Goal: Information Seeking & Learning: Learn about a topic

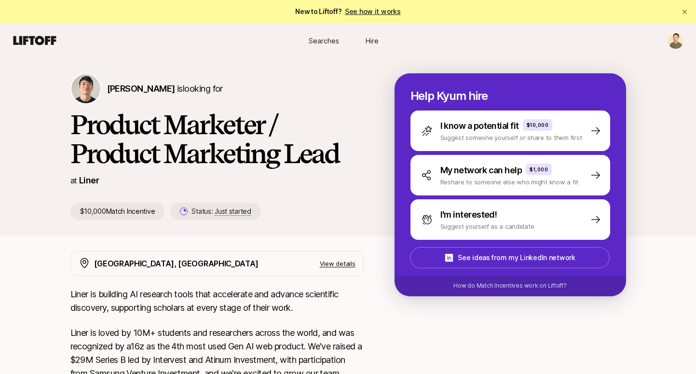
click at [331, 40] on span "Searches" at bounding box center [324, 41] width 30 height 10
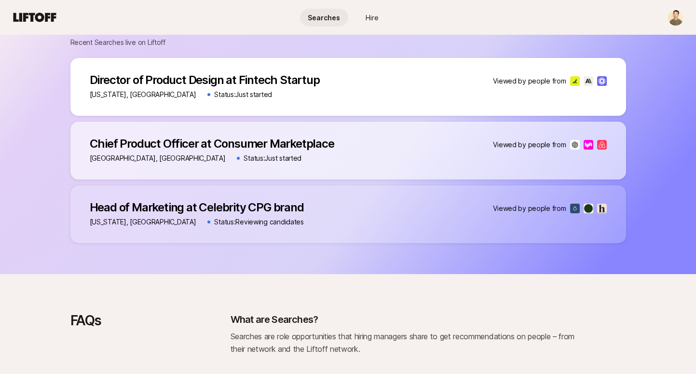
scroll to position [318, 0]
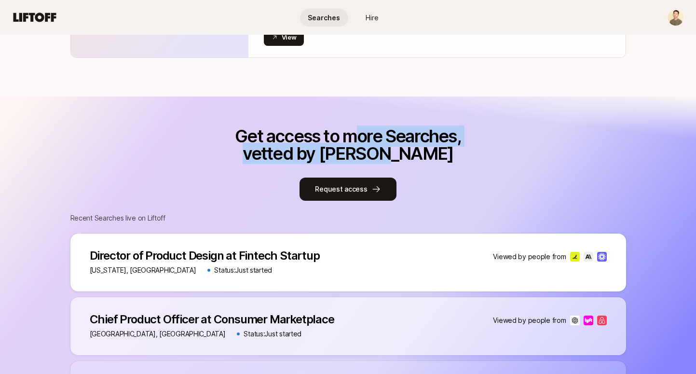
drag, startPoint x: 376, startPoint y: 135, endPoint x: 410, endPoint y: 161, distance: 42.7
click at [410, 160] on p "Get access to more Searches, vetted by [PERSON_NAME]" at bounding box center [348, 144] width 236 height 35
click at [410, 161] on p "Get access to more Searches, vetted by [PERSON_NAME]" at bounding box center [348, 144] width 236 height 35
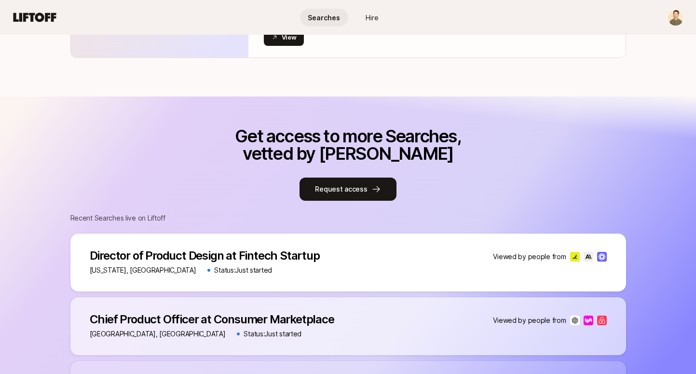
click at [416, 161] on p "Get access to more Searches, vetted by [PERSON_NAME]" at bounding box center [348, 144] width 236 height 35
drag, startPoint x: 416, startPoint y: 164, endPoint x: 403, endPoint y: 162, distance: 12.7
click at [403, 162] on div "Get access to more Searches, vetted by Liftoff Request access Recent Searches l…" at bounding box center [347, 272] width 555 height 291
drag, startPoint x: 177, startPoint y: 272, endPoint x: 231, endPoint y: 274, distance: 53.5
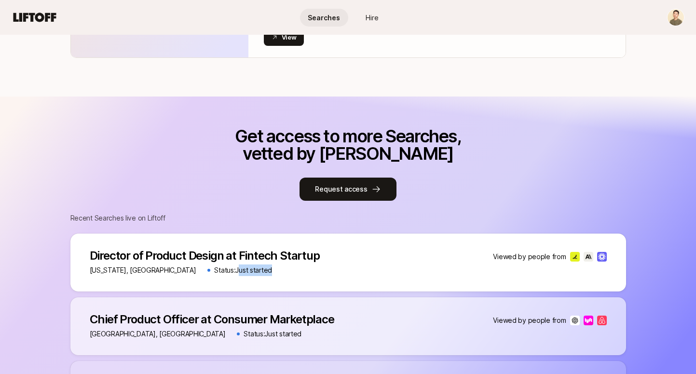
click at [231, 274] on div "[US_STATE], [GEOGRAPHIC_DATA] Status: Just started" at bounding box center [205, 270] width 230 height 12
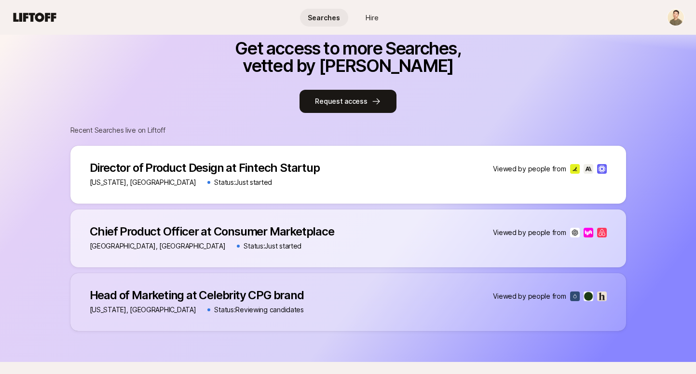
scroll to position [611, 0]
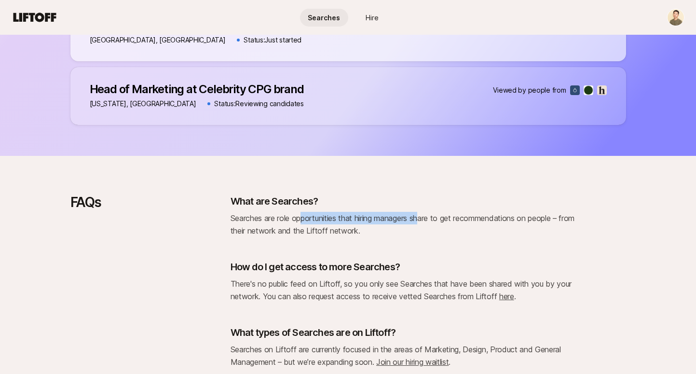
drag, startPoint x: 300, startPoint y: 217, endPoint x: 425, endPoint y: 223, distance: 125.0
click at [425, 223] on p "Searches are role opportunities that hiring managers share to get recommendatio…" at bounding box center [403, 224] width 347 height 25
drag, startPoint x: 427, startPoint y: 233, endPoint x: 443, endPoint y: 230, distance: 15.8
click at [443, 229] on p "Searches are role opportunities that hiring managers share to get recommendatio…" at bounding box center [403, 224] width 347 height 25
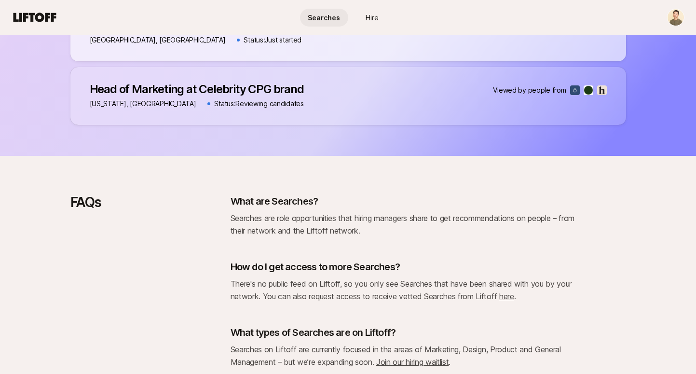
click at [443, 230] on p "Searches are role opportunities that hiring managers share to get recommendatio…" at bounding box center [403, 224] width 347 height 25
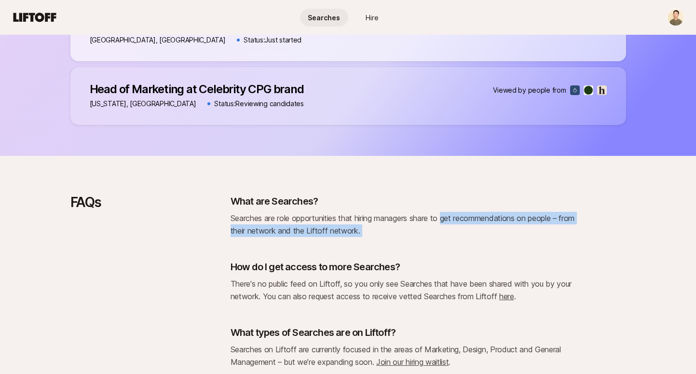
drag, startPoint x: 443, startPoint y: 230, endPoint x: 448, endPoint y: 223, distance: 8.9
click at [448, 223] on p "Searches are role opportunities that hiring managers share to get recommendatio…" at bounding box center [403, 224] width 347 height 25
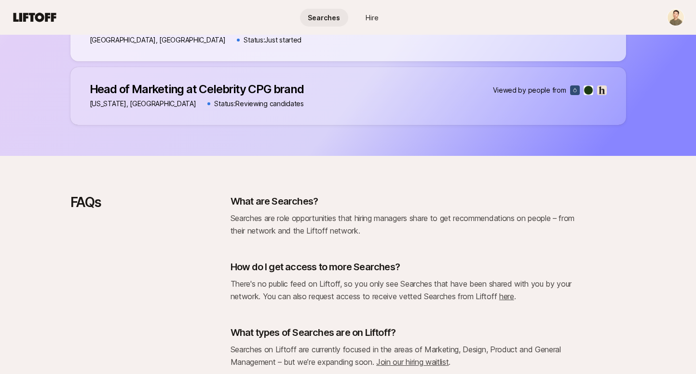
drag, startPoint x: 449, startPoint y: 228, endPoint x: 443, endPoint y: 234, distance: 8.9
click at [443, 234] on p "Searches are role opportunities that hiring managers share to get recommendatio…" at bounding box center [403, 224] width 347 height 25
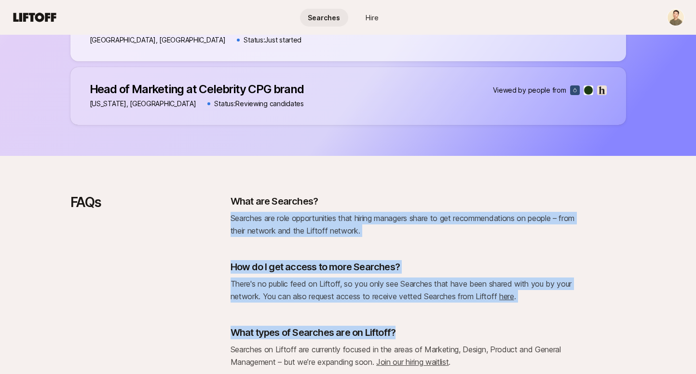
drag, startPoint x: 431, startPoint y: 209, endPoint x: 466, endPoint y: 319, distance: 115.7
click at [466, 319] on div "What are Searches? Searches are role opportunities that hiring managers share t…" at bounding box center [403, 299] width 347 height 211
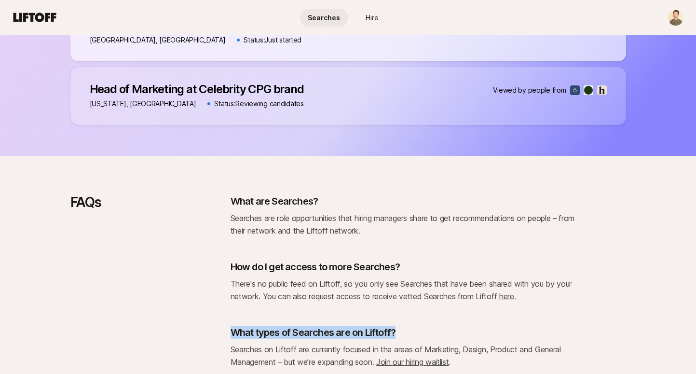
drag, startPoint x: 469, startPoint y: 319, endPoint x: 468, endPoint y: 309, distance: 10.2
click at [468, 309] on div "What are Searches? Searches are role opportunities that hiring managers share t…" at bounding box center [403, 299] width 347 height 211
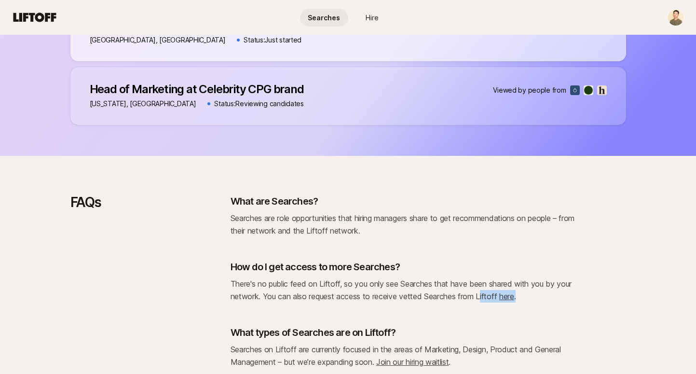
drag, startPoint x: 471, startPoint y: 309, endPoint x: 480, endPoint y: 298, distance: 14.8
click at [480, 297] on div "What are Searches? Searches are role opportunities that hiring managers share t…" at bounding box center [403, 299] width 347 height 211
click at [480, 298] on span "There's no public feed on Liftoff, so you only see Searches that have been shar…" at bounding box center [400, 290] width 341 height 22
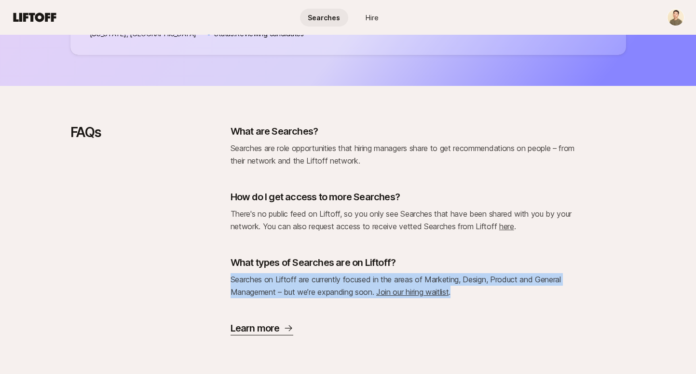
drag, startPoint x: 481, startPoint y: 251, endPoint x: 481, endPoint y: 317, distance: 66.0
click at [481, 317] on div "What are Searches? Searches are role opportunities that hiring managers share t…" at bounding box center [403, 229] width 347 height 211
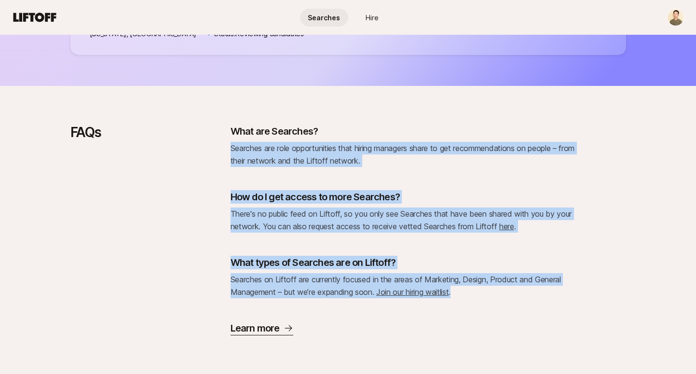
drag, startPoint x: 403, startPoint y: 143, endPoint x: 497, endPoint y: 314, distance: 195.4
click at [481, 345] on div "FAQs What are Searches? Searches are role opportunities that hiring managers sh…" at bounding box center [348, 230] width 696 height 288
click at [497, 314] on div "What are Searches? Searches are role opportunities that hiring managers share t…" at bounding box center [403, 229] width 347 height 211
